Goal: Task Accomplishment & Management: Use online tool/utility

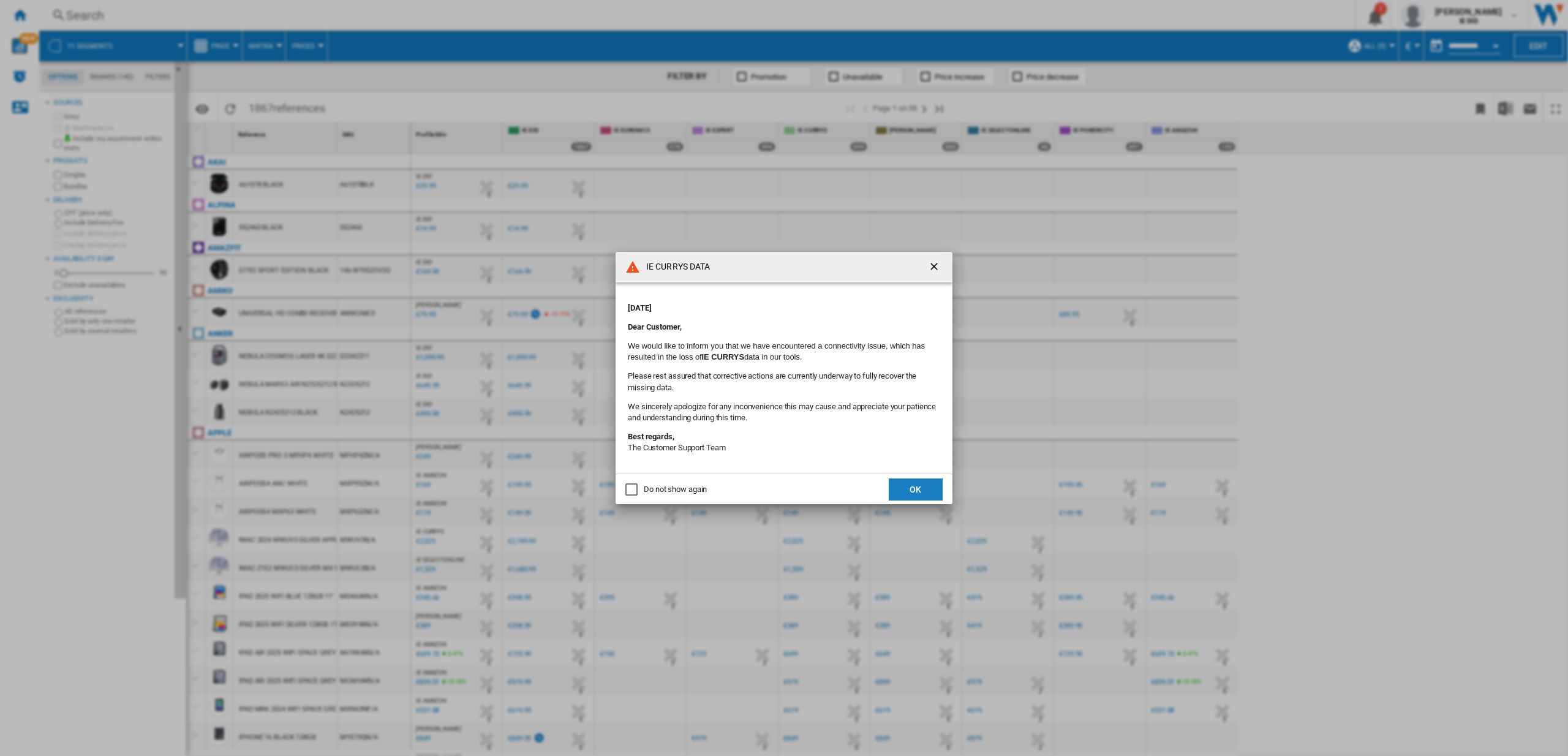
drag, startPoint x: 904, startPoint y: 492, endPoint x: 509, endPoint y: 274, distance: 451.2
click at [904, 492] on button "OK" at bounding box center [915, 489] width 54 height 22
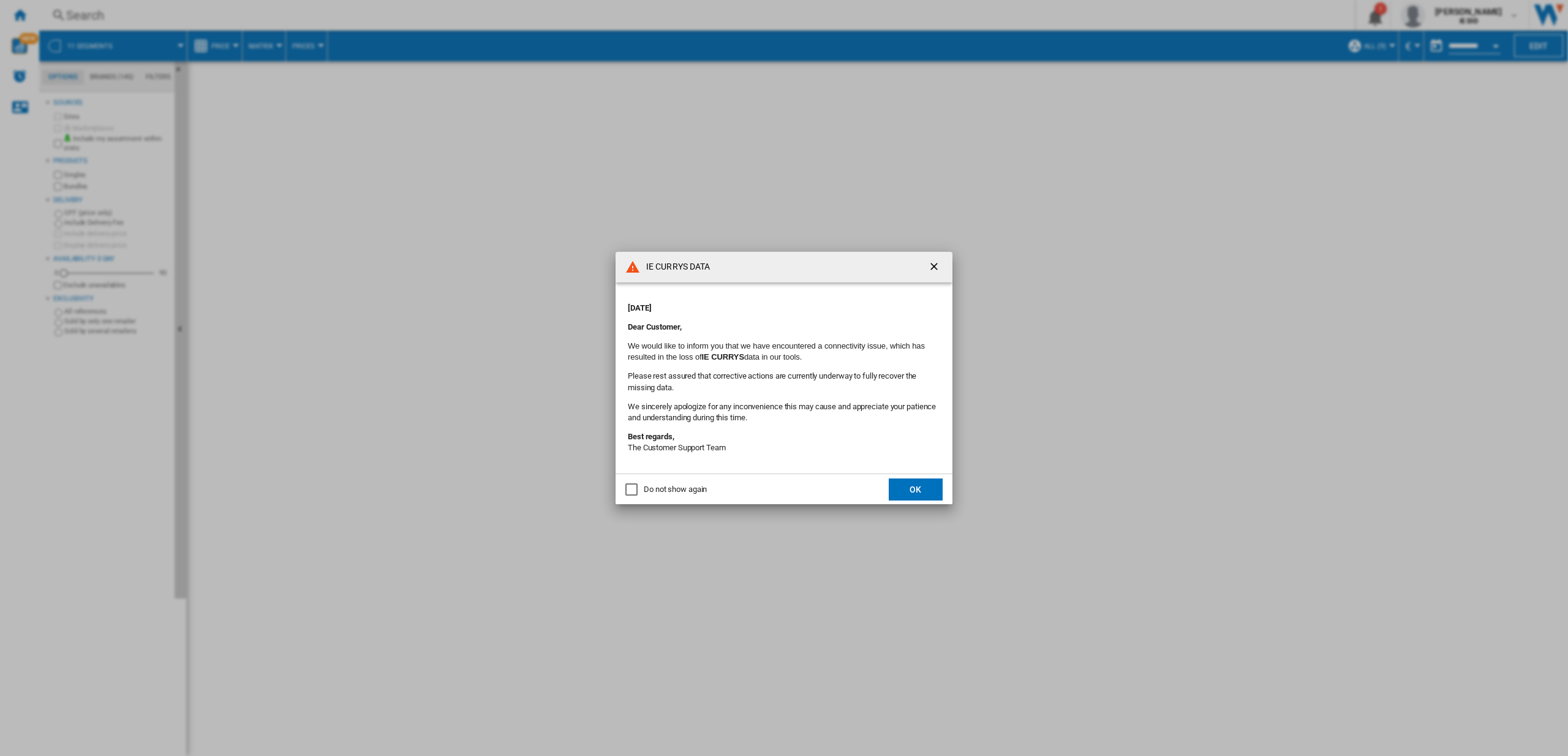
click at [918, 491] on button "OK" at bounding box center [915, 489] width 54 height 22
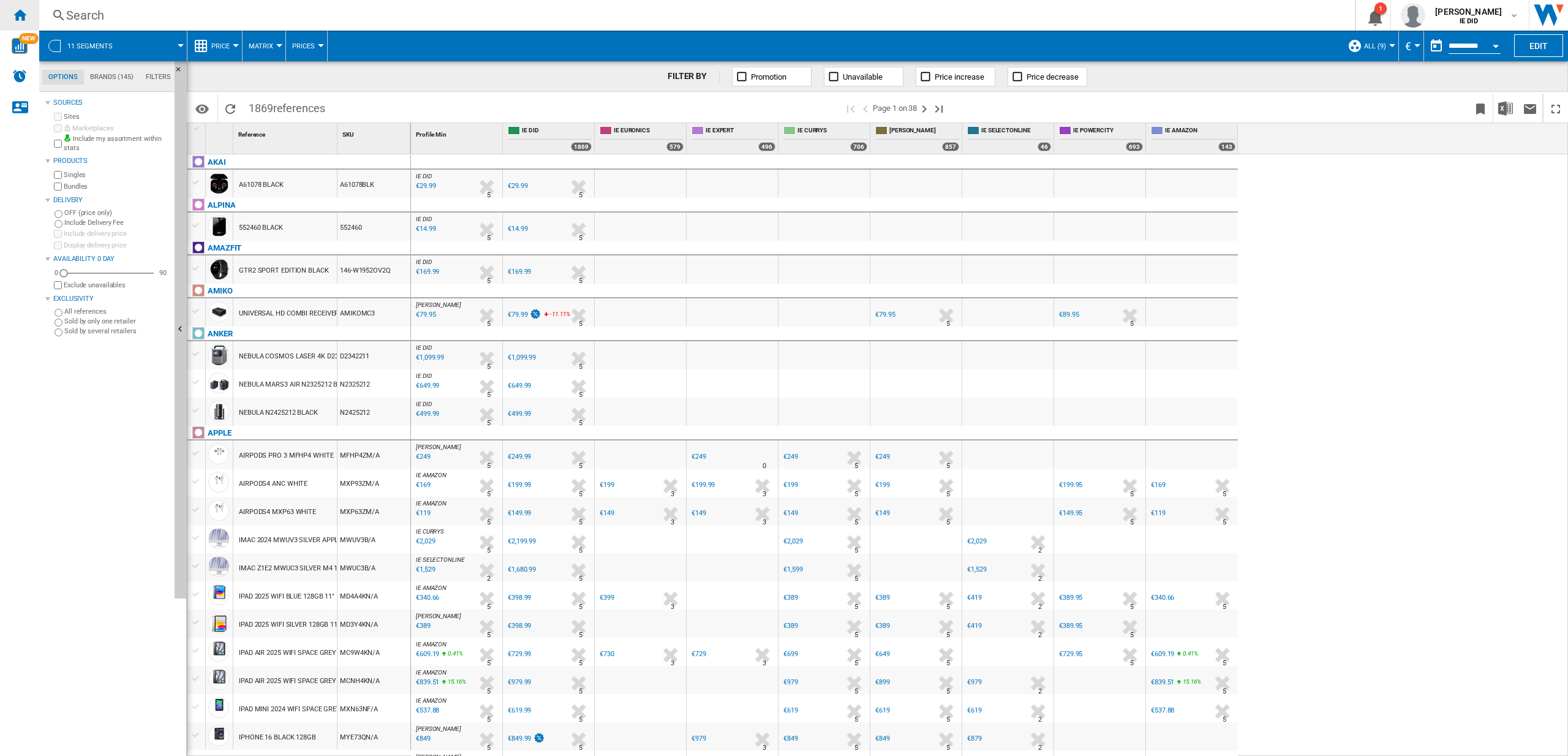
click at [22, 11] on ng-md-icon "Home" at bounding box center [20, 15] width 15 height 15
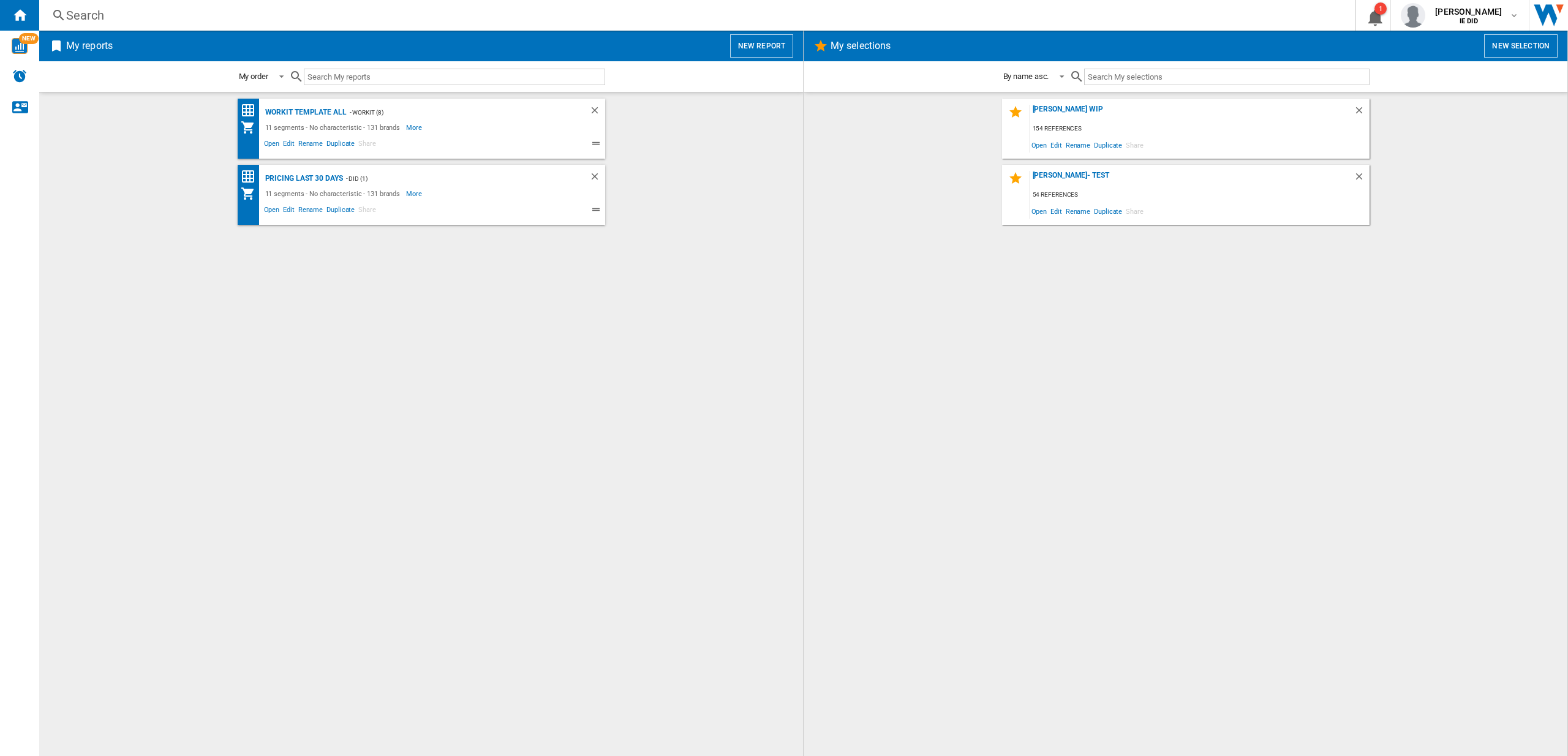
click at [750, 45] on button "New report" at bounding box center [761, 46] width 63 height 23
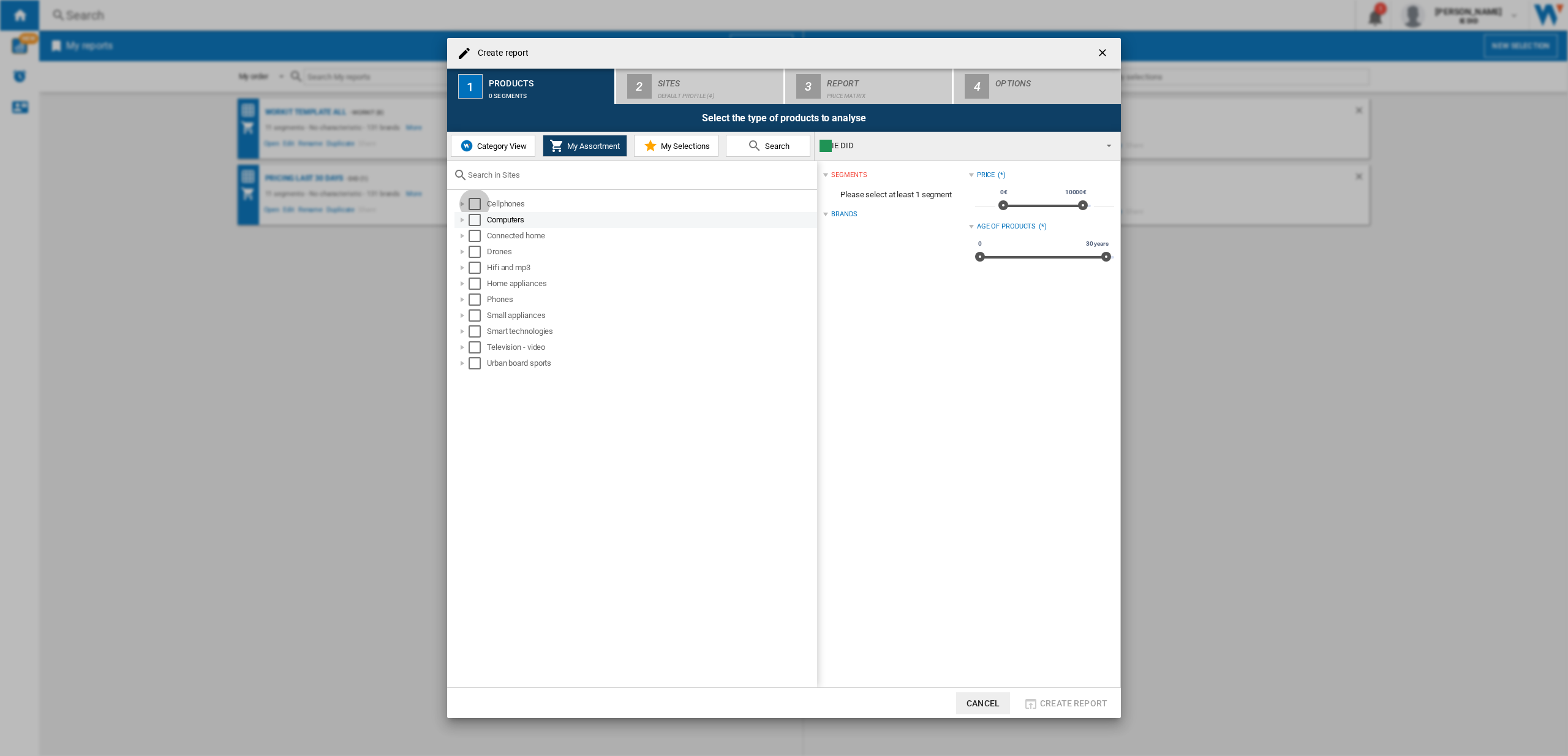
drag, startPoint x: 469, startPoint y: 204, endPoint x: 477, endPoint y: 214, distance: 12.8
click at [469, 204] on div "Select" at bounding box center [475, 204] width 13 height 13
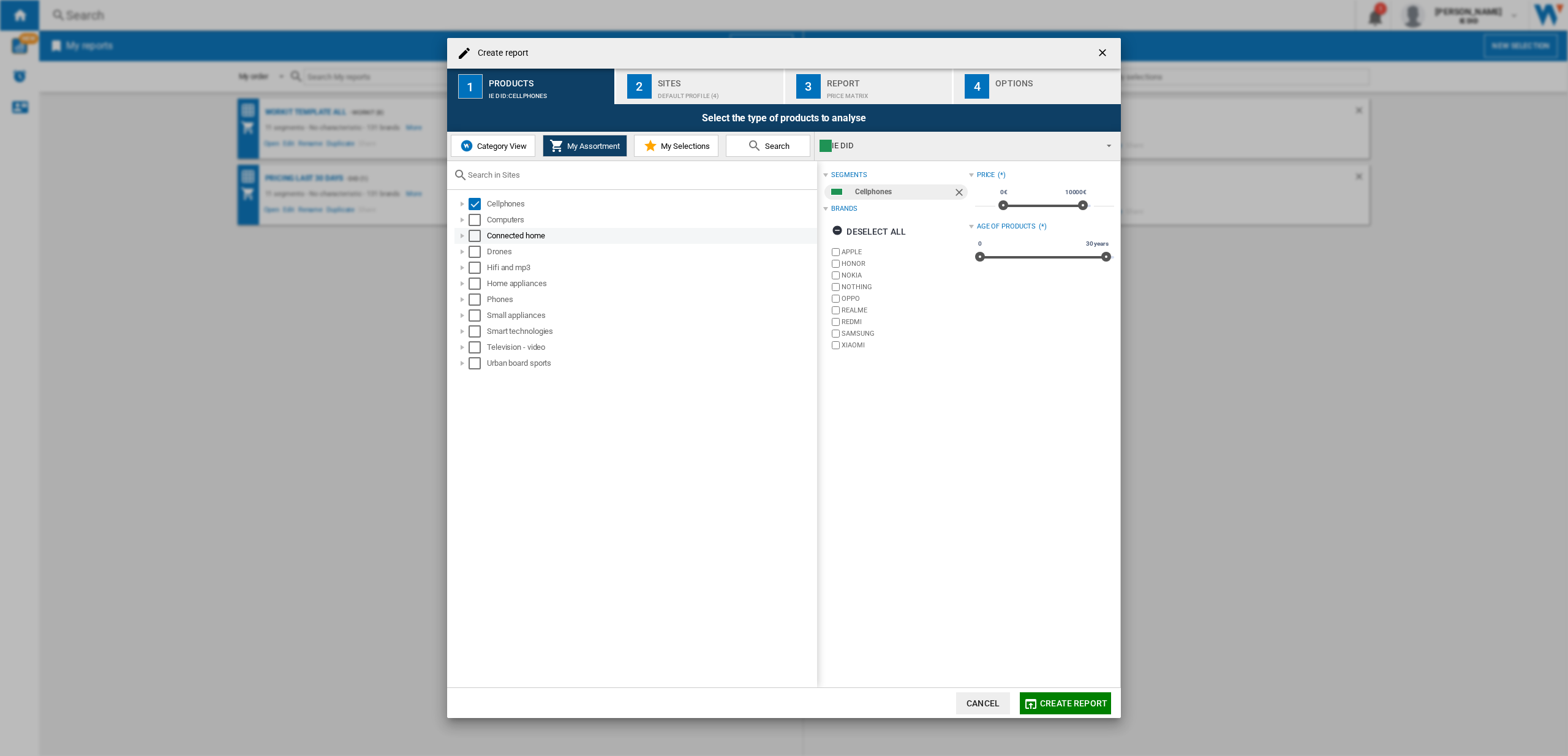
drag, startPoint x: 476, startPoint y: 217, endPoint x: 485, endPoint y: 241, distance: 25.6
click at [476, 218] on div "Select" at bounding box center [475, 219] width 13 height 13
click at [486, 239] on ol "Cellphones Computers Connected home Drones Hifi and mp3 Home appliances Phones …" at bounding box center [635, 284] width 364 height 175
click at [471, 233] on div "Select" at bounding box center [475, 235] width 13 height 13
click at [481, 255] on md-checkbox "Select" at bounding box center [478, 251] width 18 height 13
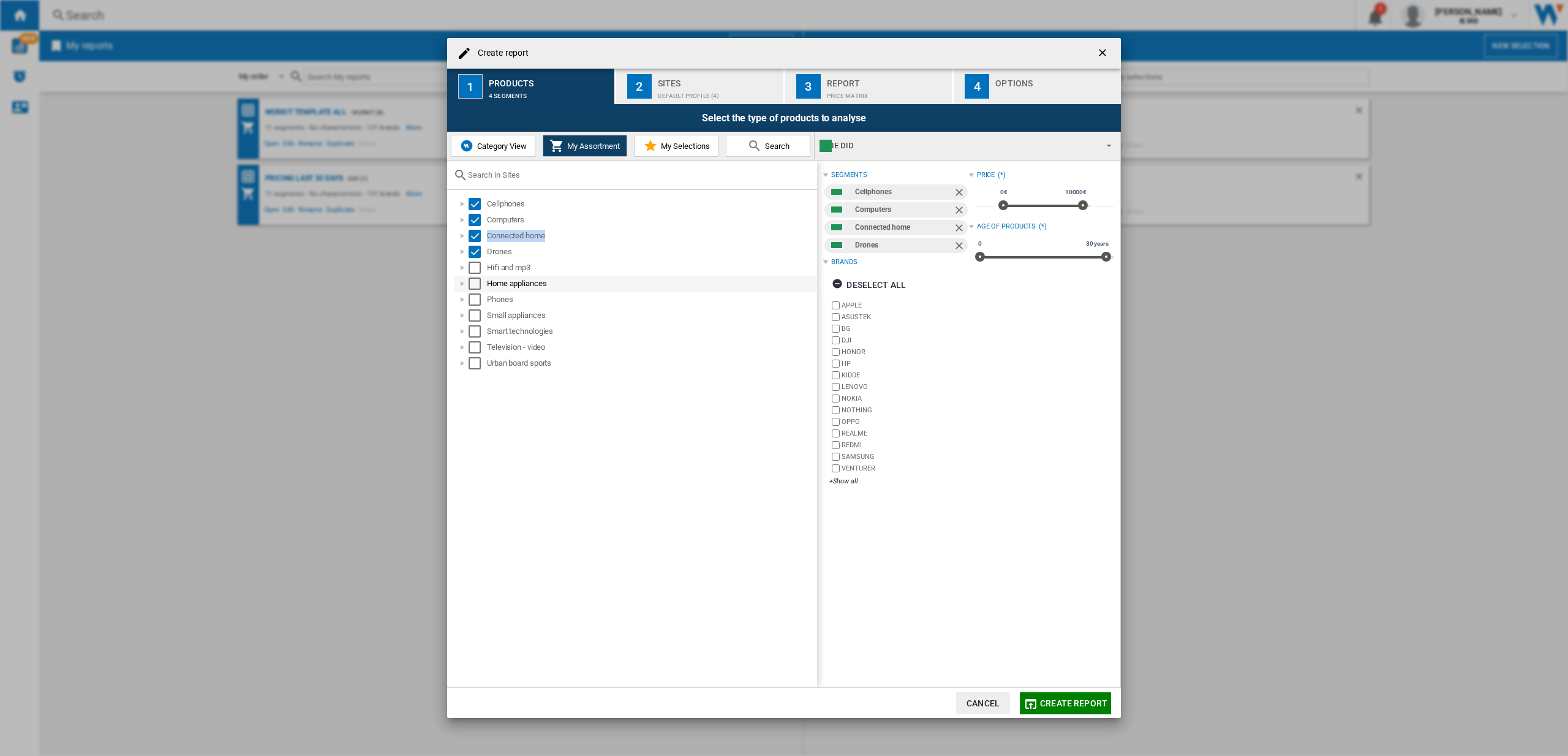
drag, startPoint x: 474, startPoint y: 269, endPoint x: 478, endPoint y: 280, distance: 11.7
click at [474, 269] on div "Select" at bounding box center [475, 267] width 13 height 13
click at [478, 282] on div "Select" at bounding box center [475, 284] width 13 height 13
drag, startPoint x: 482, startPoint y: 295, endPoint x: 485, endPoint y: 305, distance: 10.4
click at [482, 295] on md-checkbox "Select" at bounding box center [478, 300] width 18 height 13
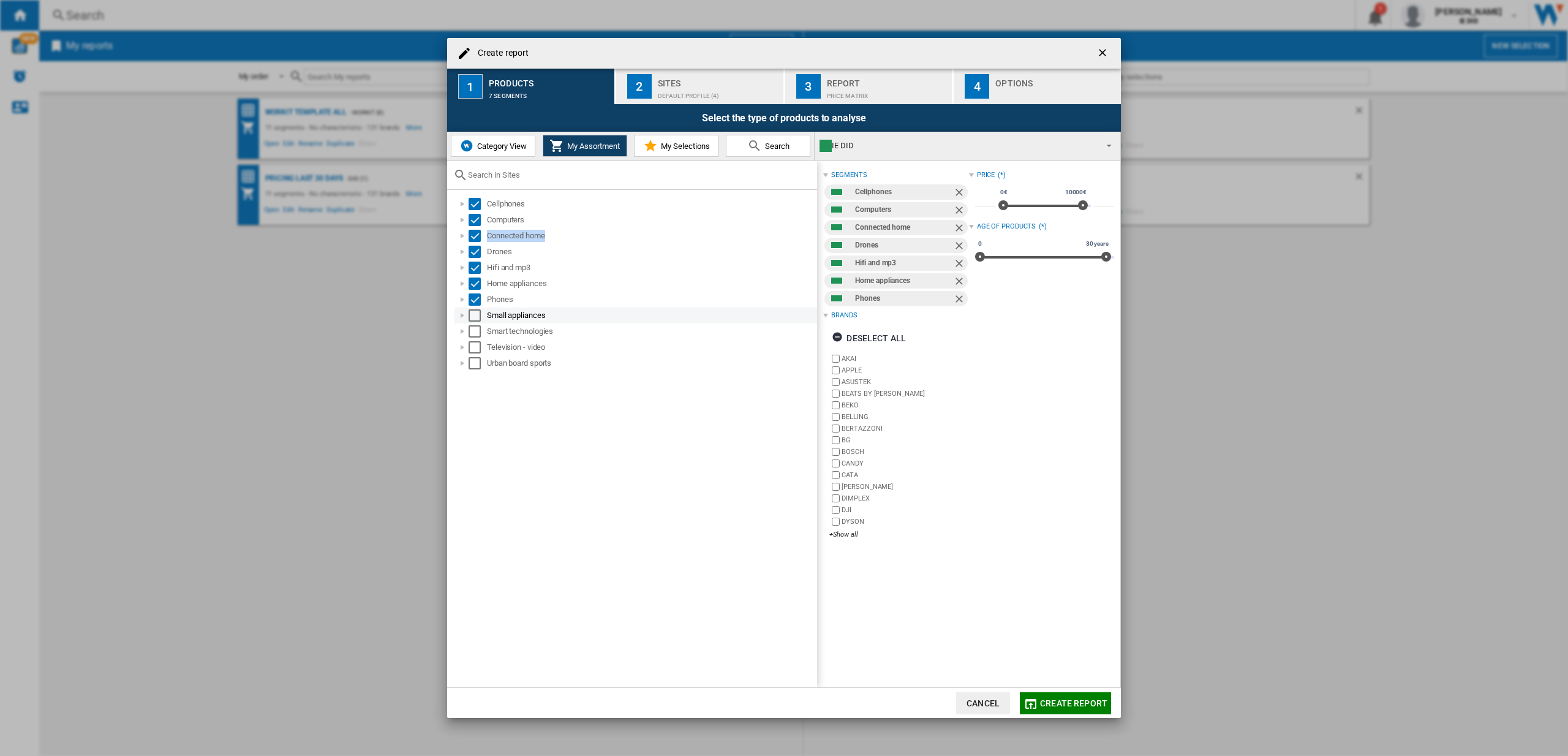
drag, startPoint x: 483, startPoint y: 310, endPoint x: 482, endPoint y: 320, distance: 10.0
click at [483, 310] on md-checkbox "Select" at bounding box center [478, 315] width 18 height 13
drag, startPoint x: 480, startPoint y: 330, endPoint x: 478, endPoint y: 347, distance: 17.1
click at [480, 330] on div "Select" at bounding box center [475, 331] width 13 height 13
click at [478, 347] on div "Select" at bounding box center [475, 347] width 13 height 13
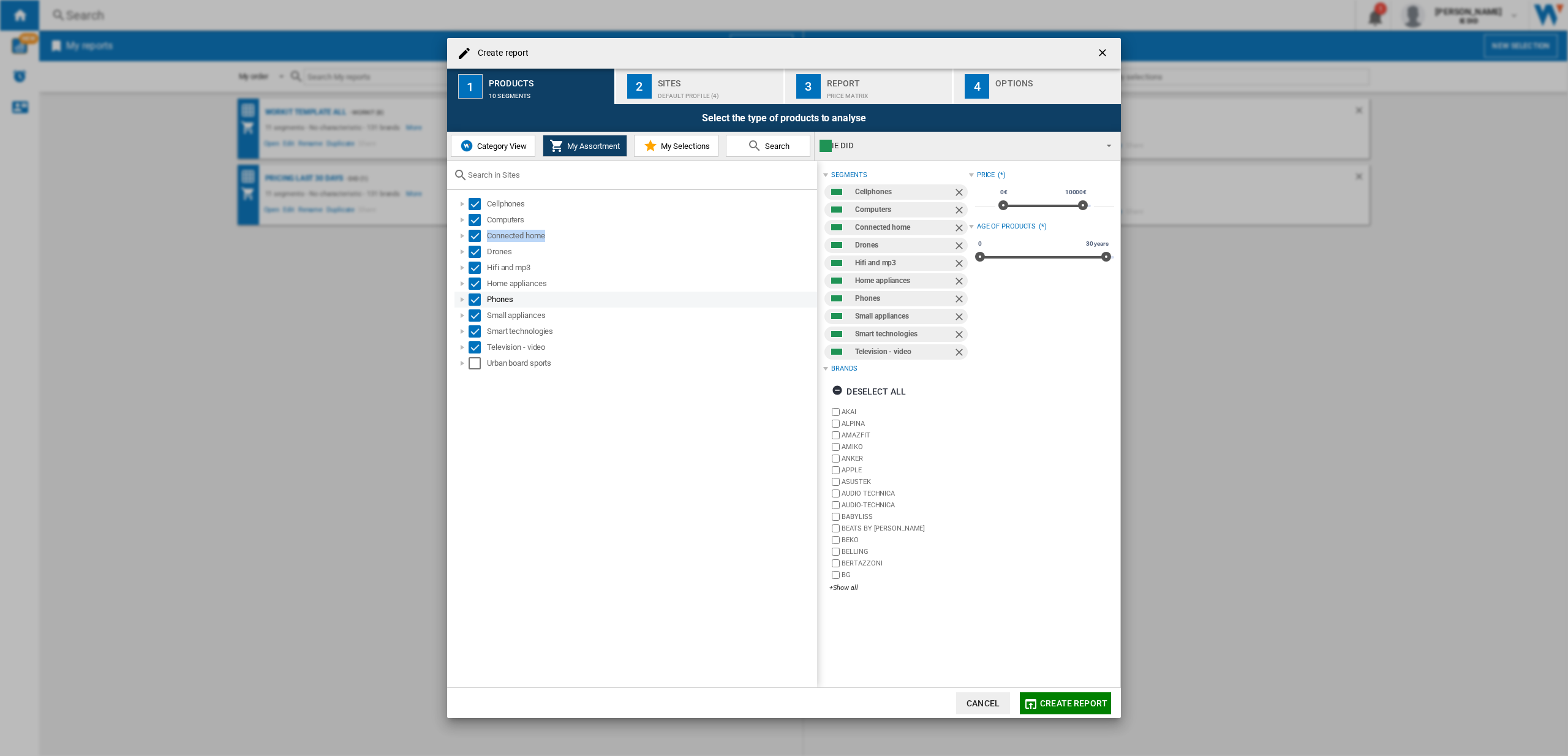
drag, startPoint x: 476, startPoint y: 366, endPoint x: 598, endPoint y: 297, distance: 140.2
click at [477, 366] on div "Select" at bounding box center [475, 363] width 13 height 13
click at [748, 88] on div "Default profile (4)" at bounding box center [718, 93] width 121 height 13
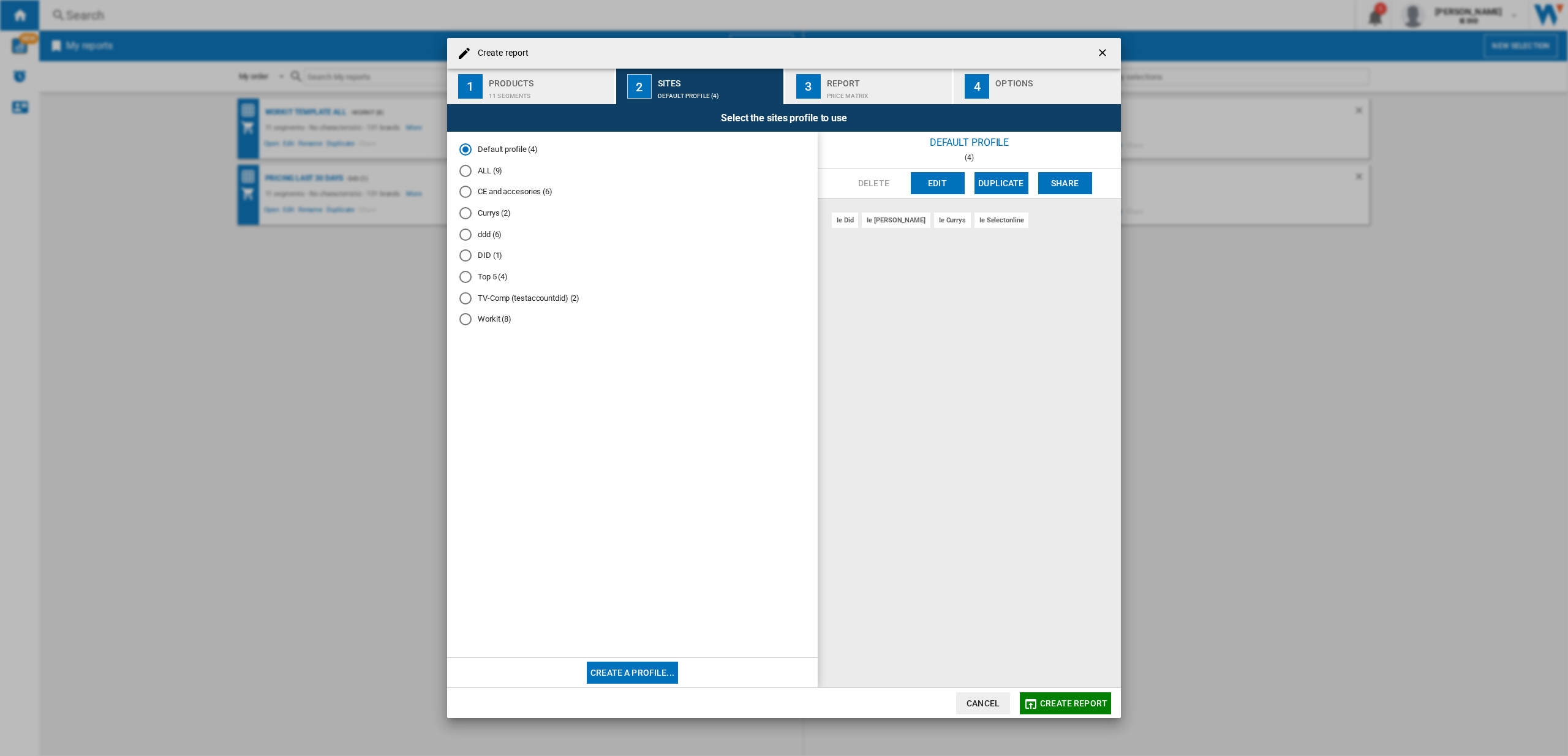
click at [474, 174] on md-radio-button "ALL (9)" at bounding box center [632, 170] width 346 height 12
click at [1058, 697] on button "Create report" at bounding box center [1064, 703] width 91 height 22
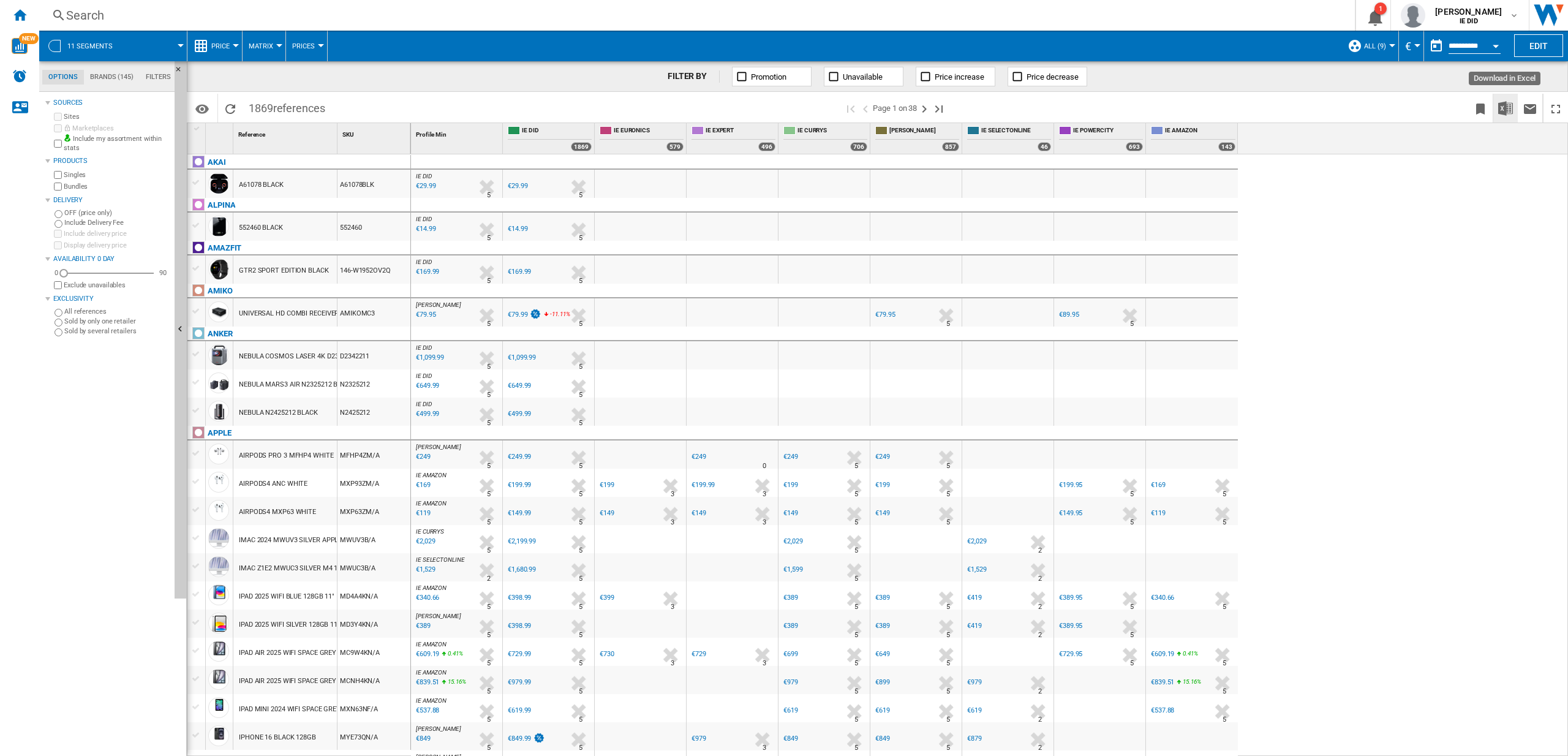
click at [1502, 112] on img "Download in Excel" at bounding box center [1505, 108] width 15 height 15
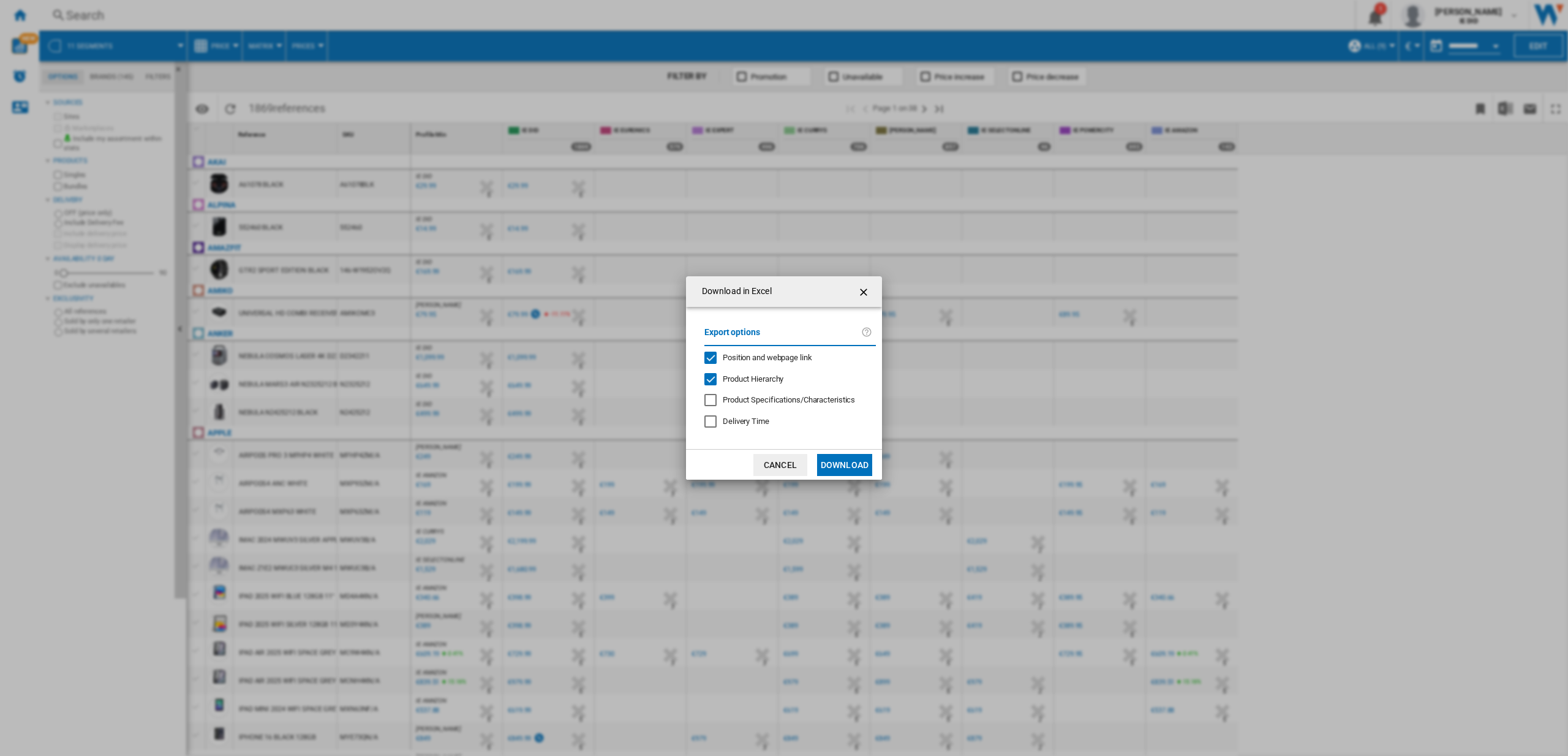
click at [840, 460] on button "Download" at bounding box center [844, 465] width 55 height 22
